Goal: Find specific page/section: Find specific page/section

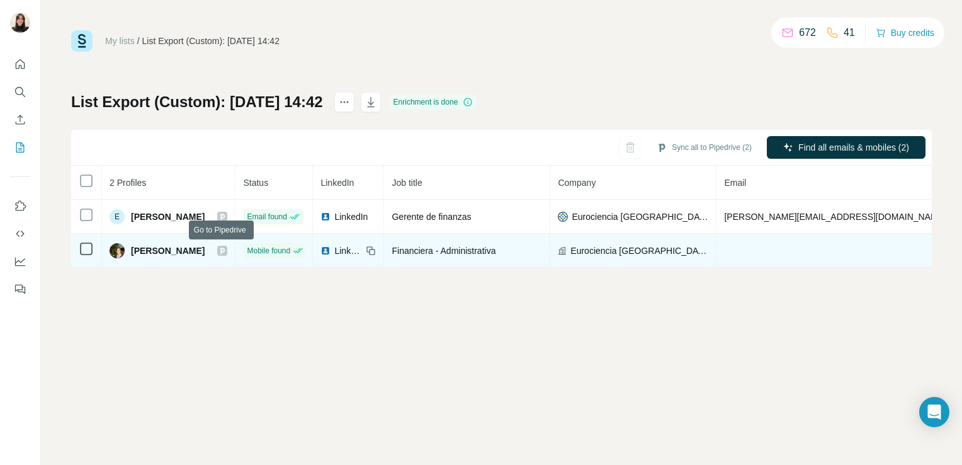
click at [222, 249] on icon at bounding box center [222, 251] width 4 height 6
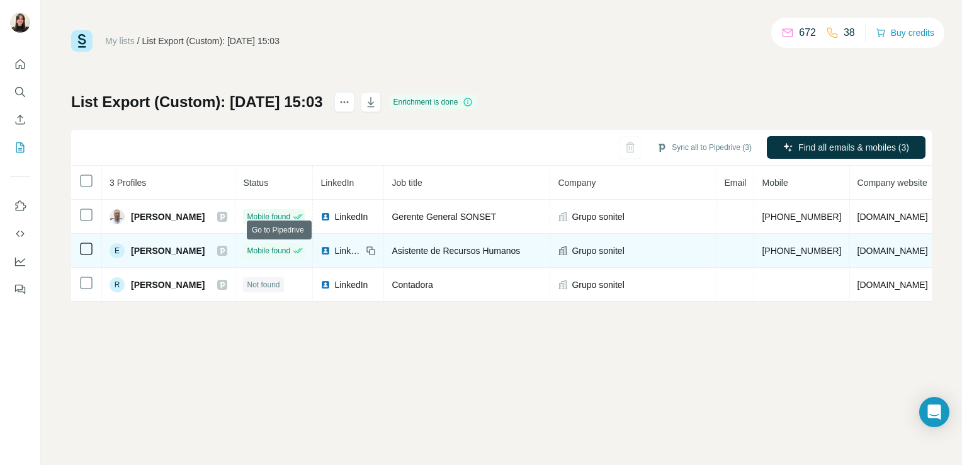
click at [225, 251] on icon at bounding box center [222, 251] width 4 height 6
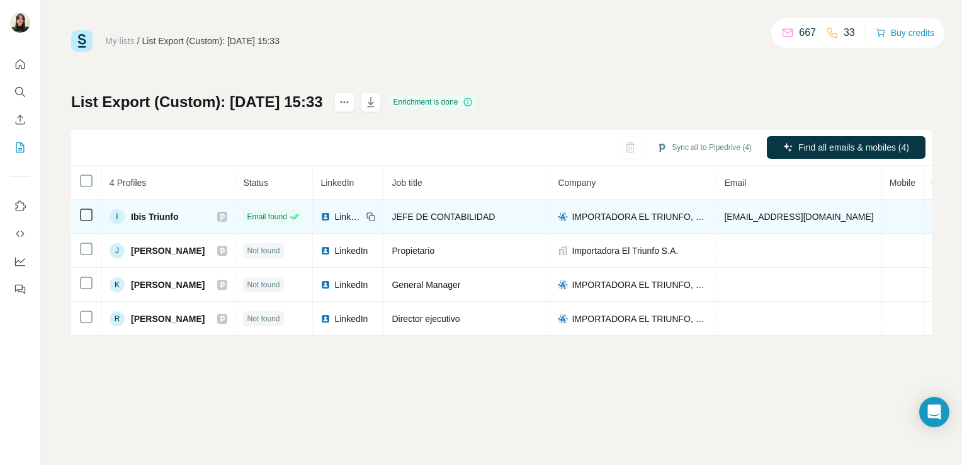
click at [227, 215] on div "I Ibis Triunfo" at bounding box center [169, 216] width 118 height 15
click at [225, 217] on icon at bounding box center [222, 217] width 4 height 6
